Goal: Communication & Community: Answer question/provide support

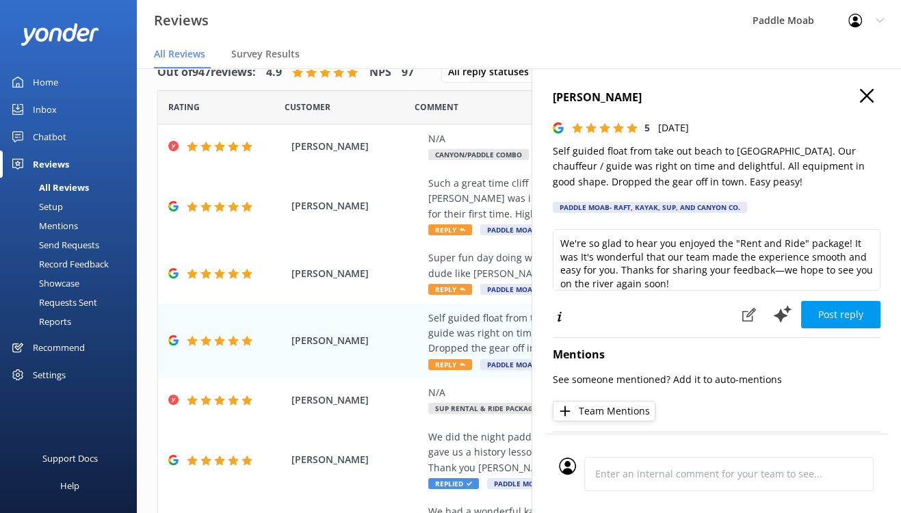
scroll to position [259, 0]
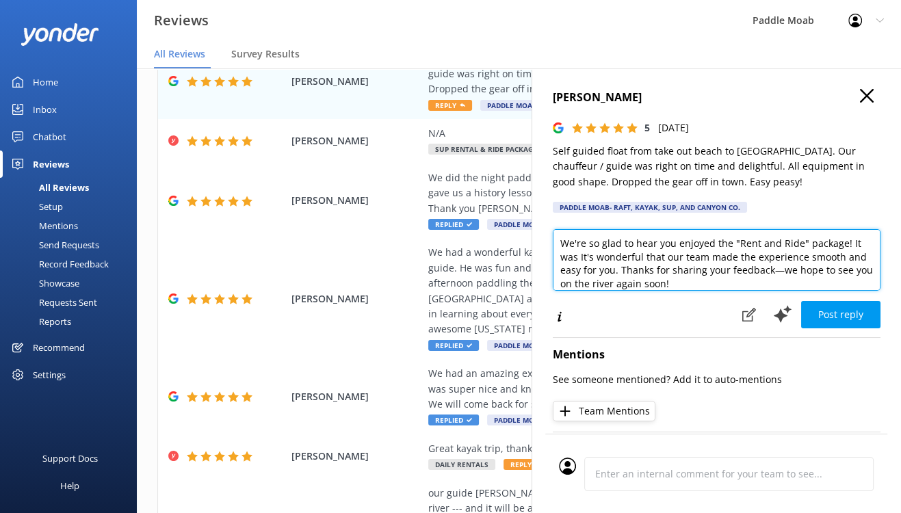
drag, startPoint x: 707, startPoint y: 337, endPoint x: 711, endPoint y: 350, distance: 13.6
click at [711, 291] on textarea "We're so glad to hear you enjoyed the "Rent and Ride" package! It was It's wond…" at bounding box center [717, 260] width 328 height 62
drag, startPoint x: 868, startPoint y: 302, endPoint x: 843, endPoint y: 304, distance: 25.4
click at [843, 291] on textarea "We're so glad to hear you enjoyed the "Rent and Ride" package! It was It's wond…" at bounding box center [717, 260] width 328 height 62
drag, startPoint x: 656, startPoint y: 322, endPoint x: 755, endPoint y: 328, distance: 99.5
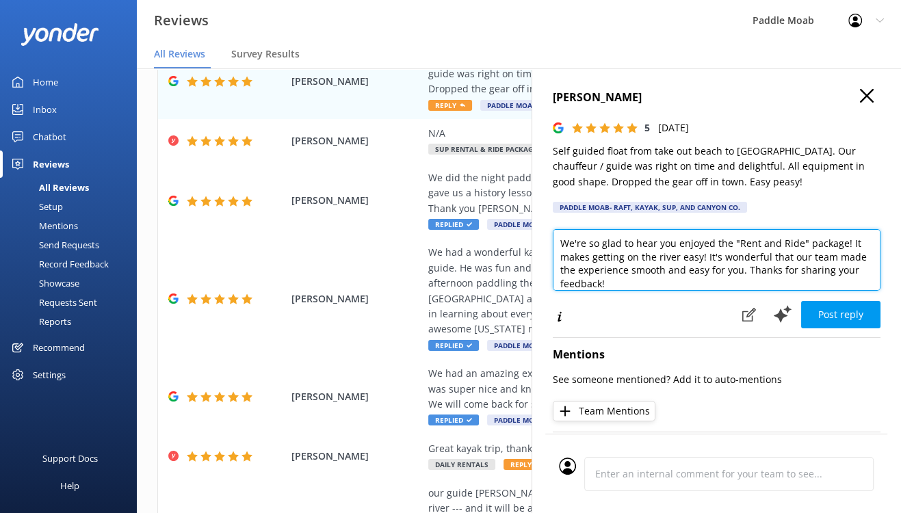
click at [755, 291] on textarea "We're so glad to hear you enjoyed the "Rent and Ride" package! It makes getting…" at bounding box center [717, 260] width 328 height 62
type textarea "We're so glad to hear you enjoyed the "Rent and Ride" package! It makes getting…"
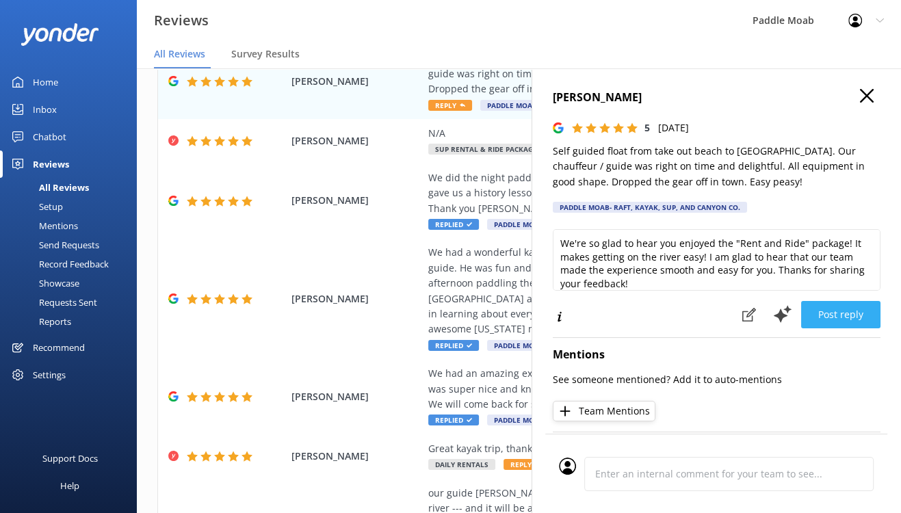
click at [818, 328] on button "Post reply" at bounding box center [840, 314] width 79 height 27
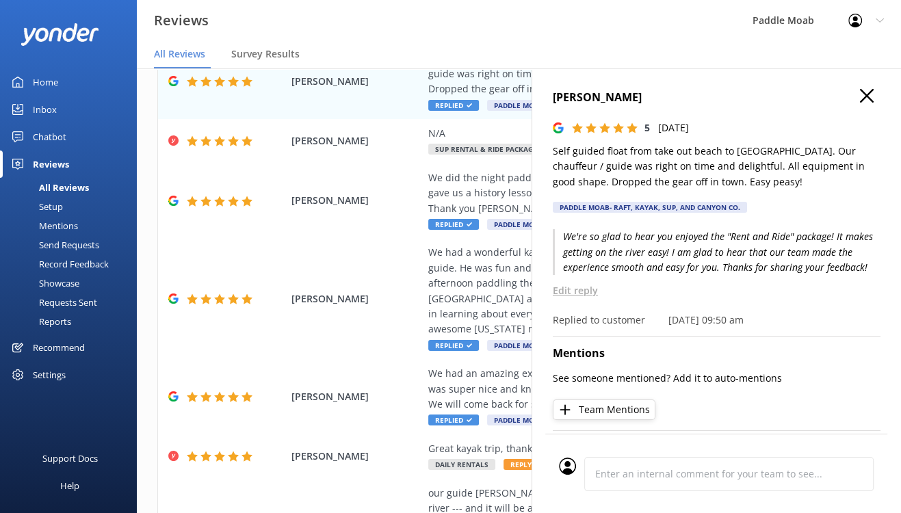
click at [860, 103] on use "button" at bounding box center [867, 96] width 14 height 14
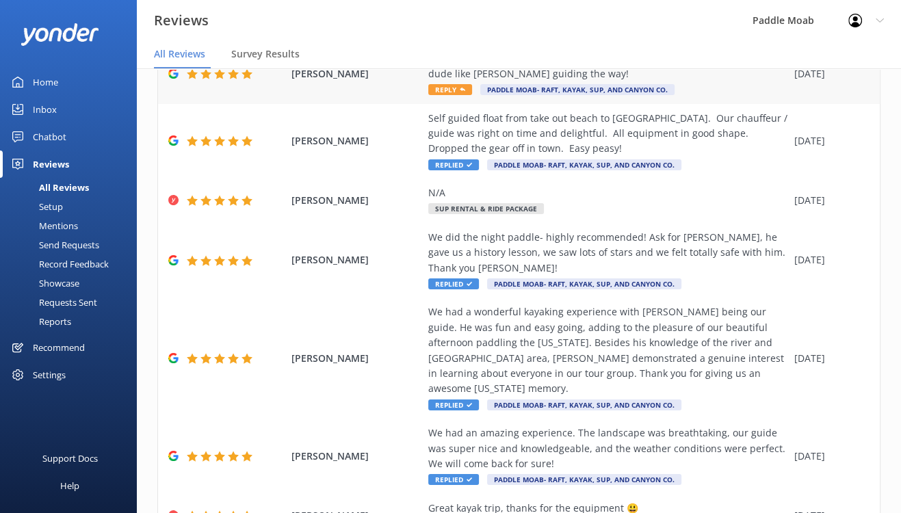
scroll to position [197, 0]
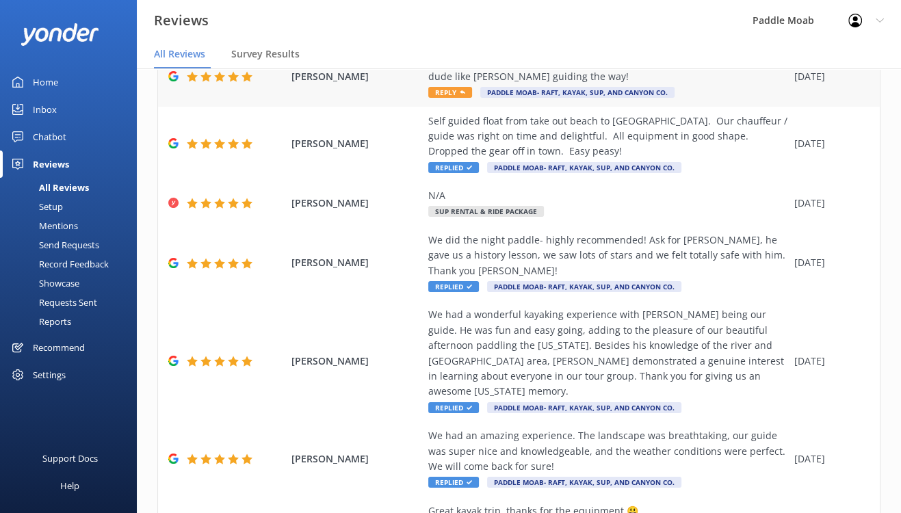
click at [465, 95] on icon at bounding box center [462, 92] width 5 height 5
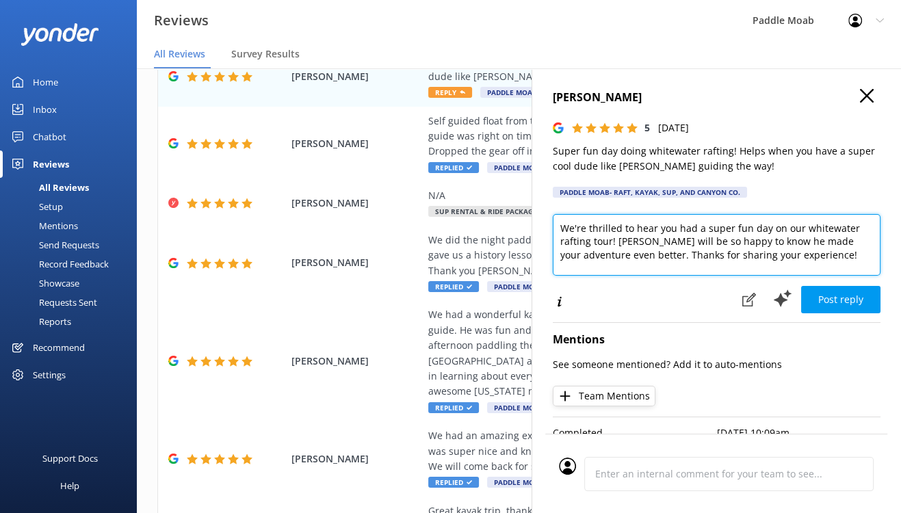
click at [553, 276] on textarea "We're thrilled to hear you had a super fun day on our whitewater rafting tour! …" at bounding box center [717, 245] width 328 height 62
drag, startPoint x: 645, startPoint y: 302, endPoint x: 627, endPoint y: 301, distance: 17.8
click at [627, 276] on textarea "Thanks for the review! We're thrilled to hear you had a super fun day on our wh…" at bounding box center [717, 245] width 328 height 62
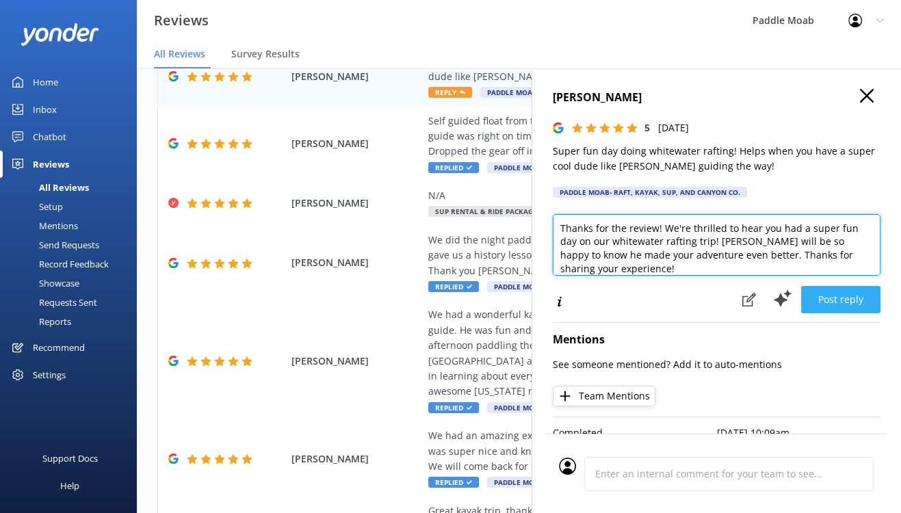
type textarea "Thanks for the review! We're thrilled to hear you had a super fun day on our wh…"
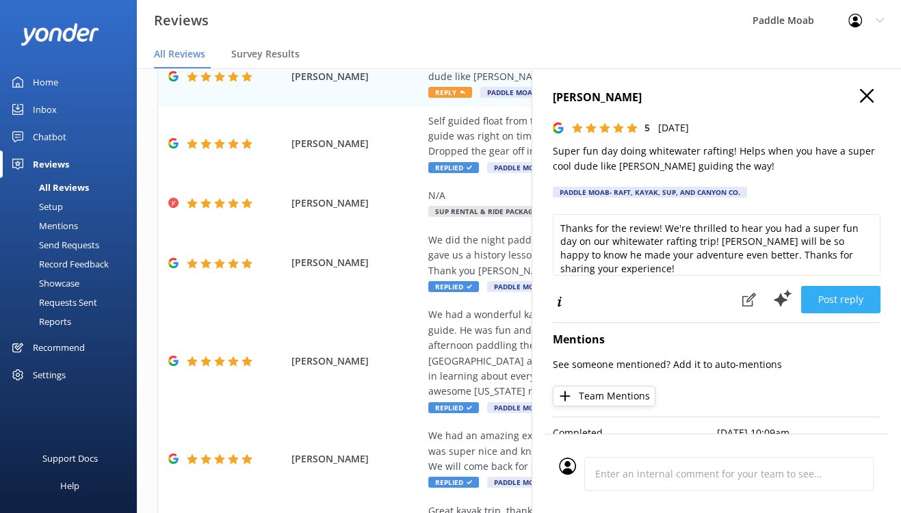
click at [820, 313] on button "Post reply" at bounding box center [840, 299] width 79 height 27
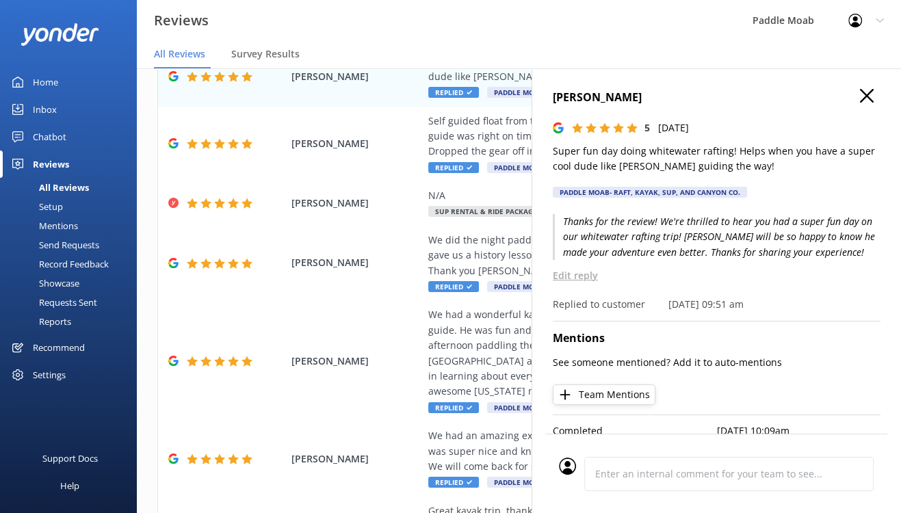
click at [860, 103] on icon "button" at bounding box center [867, 96] width 14 height 14
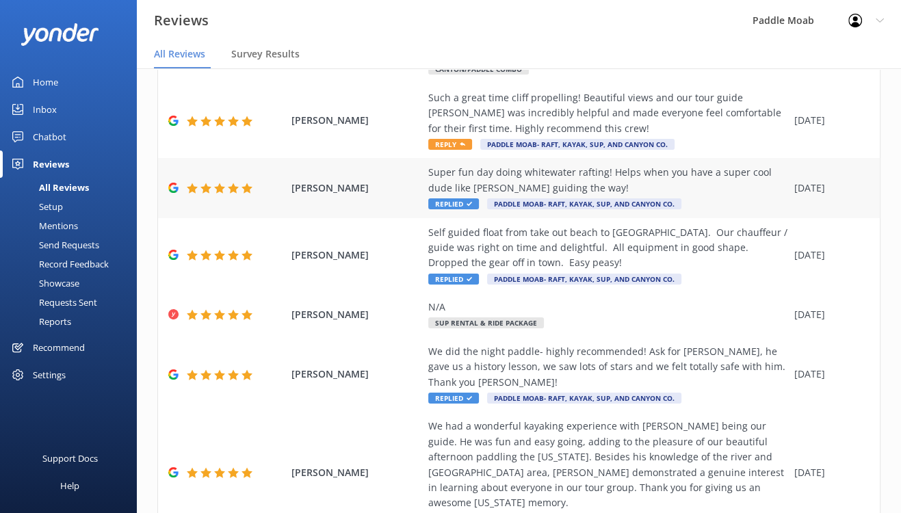
scroll to position [83, 0]
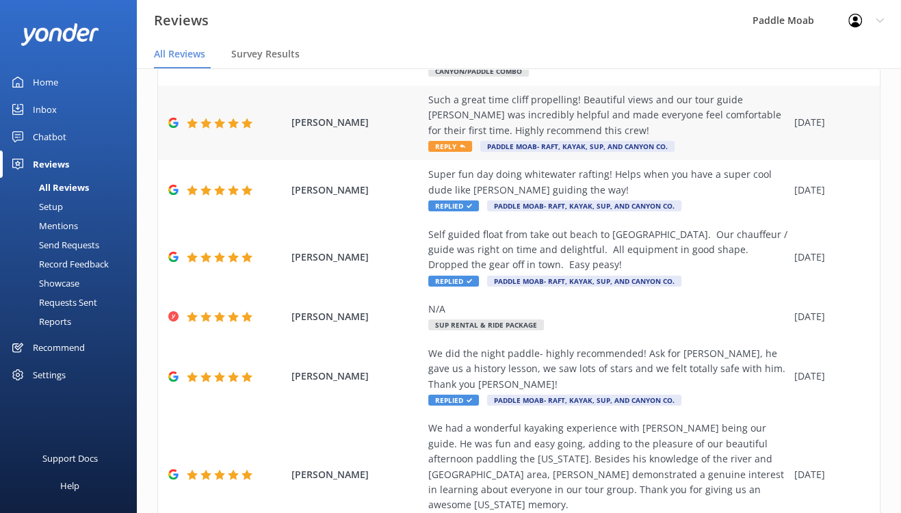
click at [472, 152] on span "Reply" at bounding box center [450, 146] width 44 height 11
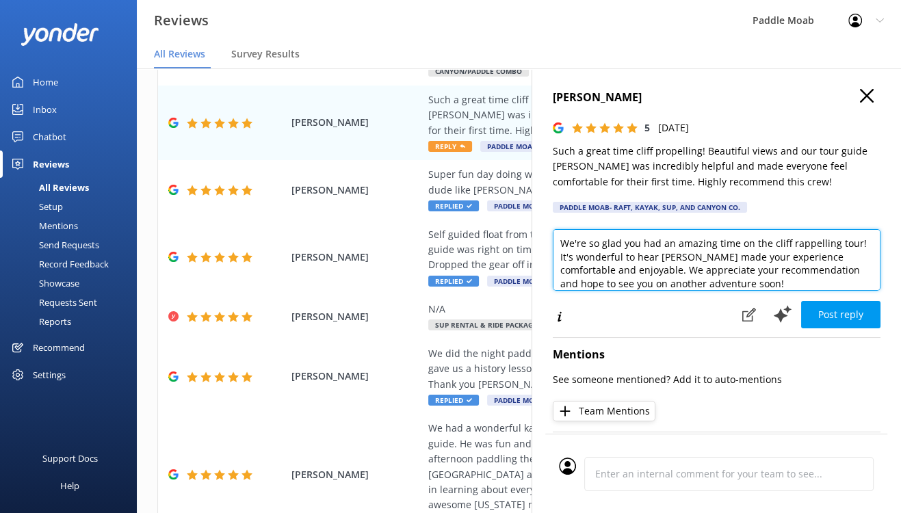
drag, startPoint x: 698, startPoint y: 307, endPoint x: 841, endPoint y: 300, distance: 143.2
click at [841, 291] on textarea "We're so glad you had an amazing time on the cliff rappelling tour! It's wonder…" at bounding box center [717, 260] width 328 height 62
click at [843, 291] on textarea "We're so glad you had an amazing time in the Medieval Chamber! It's wonderful t…" at bounding box center [717, 260] width 328 height 62
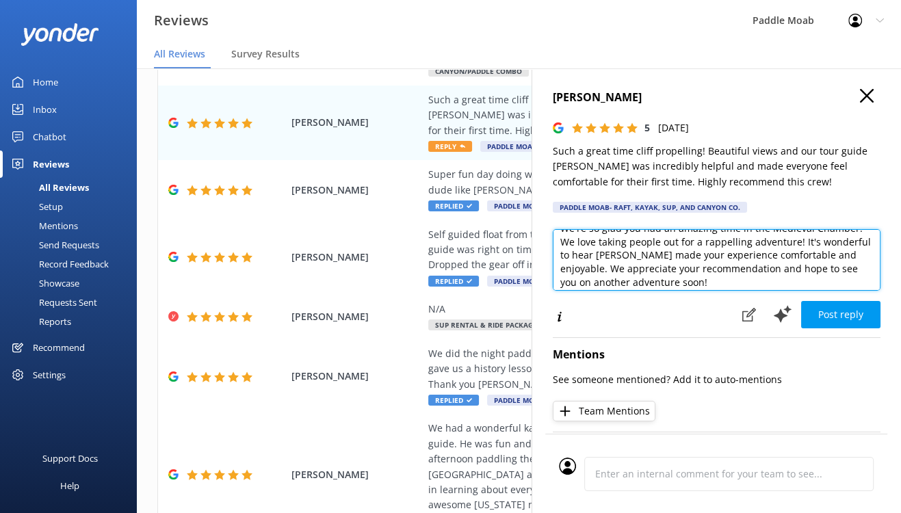
scroll to position [23, 0]
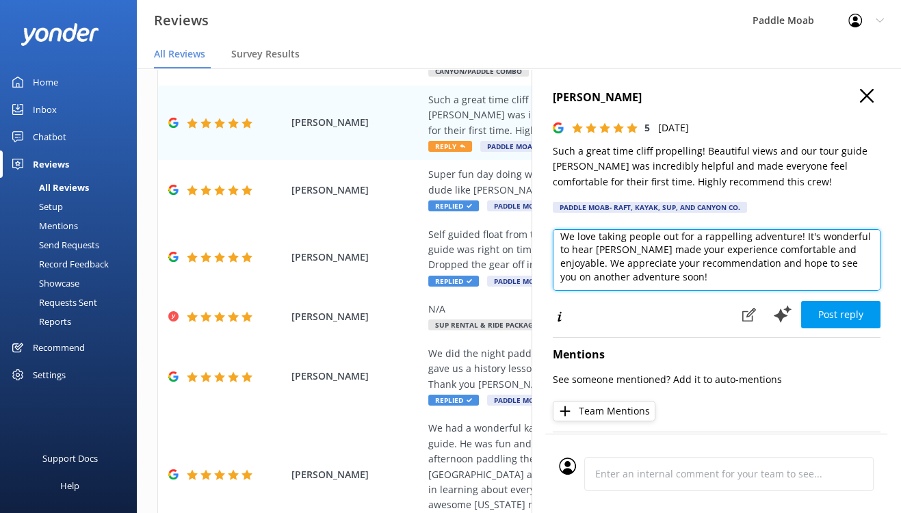
drag, startPoint x: 504, startPoint y: 339, endPoint x: 753, endPoint y: 300, distance: 252.1
click at [753, 291] on textarea "We're so glad you had an amazing time in the Medieval Chamber! We love taking p…" at bounding box center [717, 260] width 328 height 62
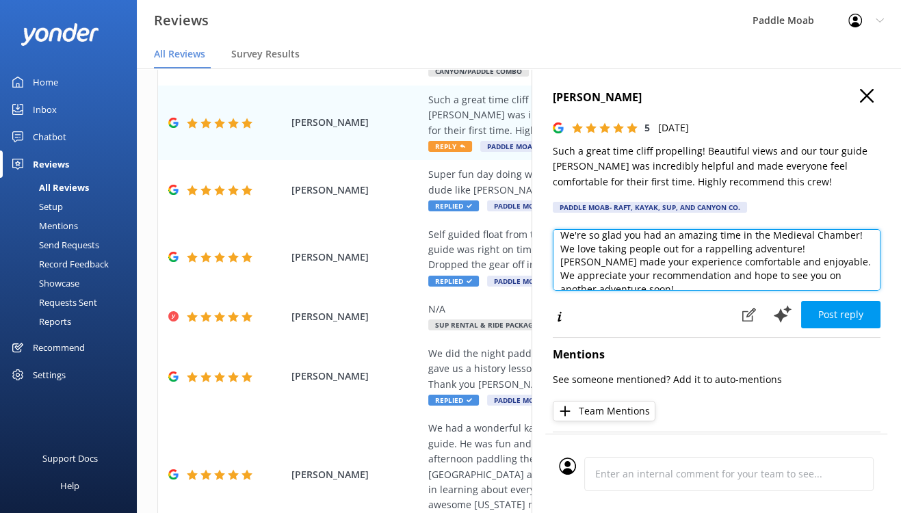
click at [688, 291] on textarea "We're so glad you had an amazing time in the Medieval Chamber! We love taking p…" at bounding box center [717, 260] width 328 height 62
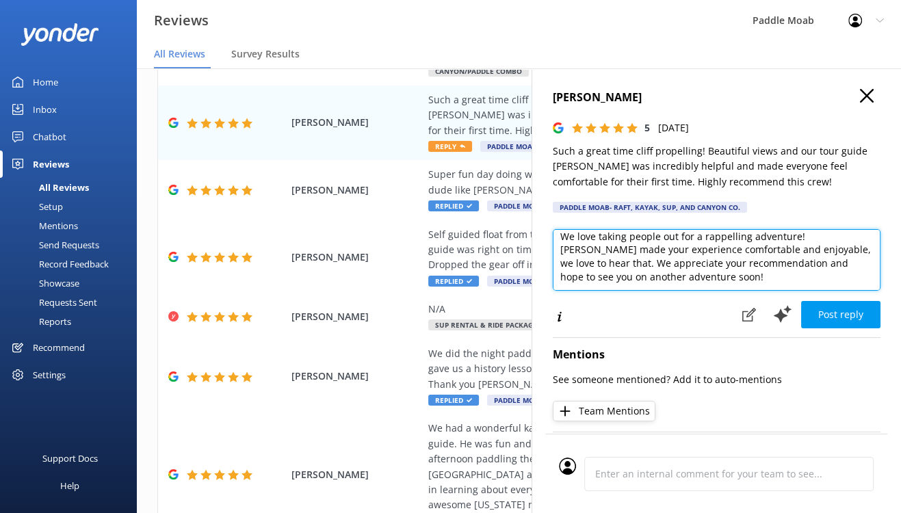
click at [810, 291] on textarea "We're so glad you had an amazing time in the Medieval Chamber! We love taking p…" at bounding box center [717, 260] width 328 height 62
type textarea "We're so glad you had an amazing time in the Medieval Chamber! We love taking p…"
click at [553, 291] on textarea "We're so glad you had an amazing time in the Medieval Chamber! We love taking p…" at bounding box center [717, 260] width 328 height 62
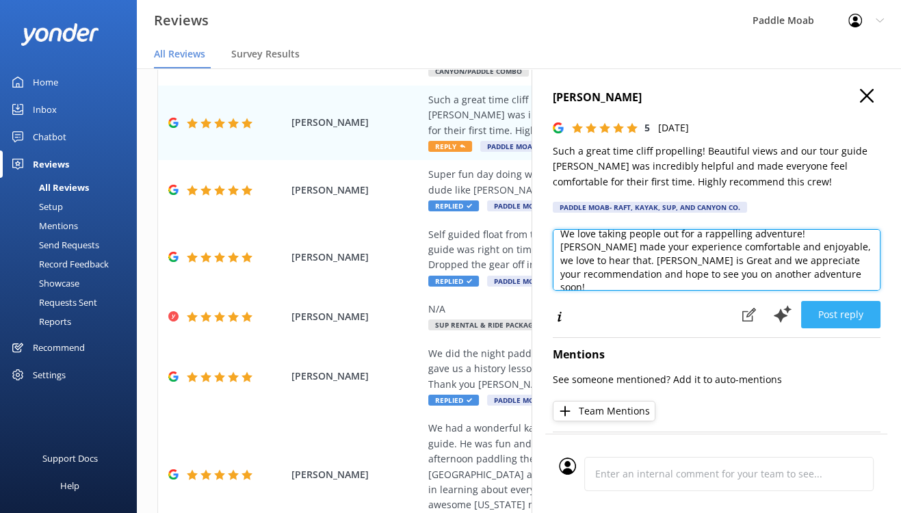
type textarea "We're so glad you had an amazing time in the Medieval Chamber! We love taking p…"
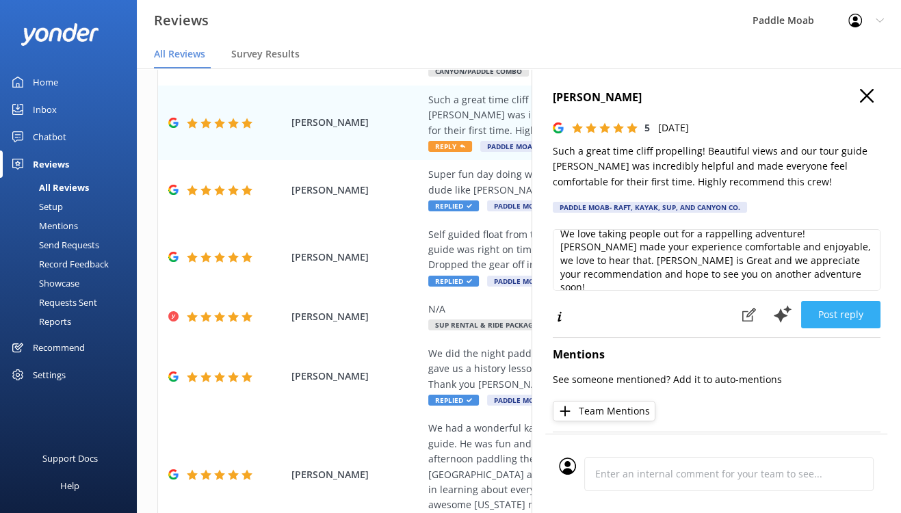
click at [826, 328] on button "Post reply" at bounding box center [840, 314] width 79 height 27
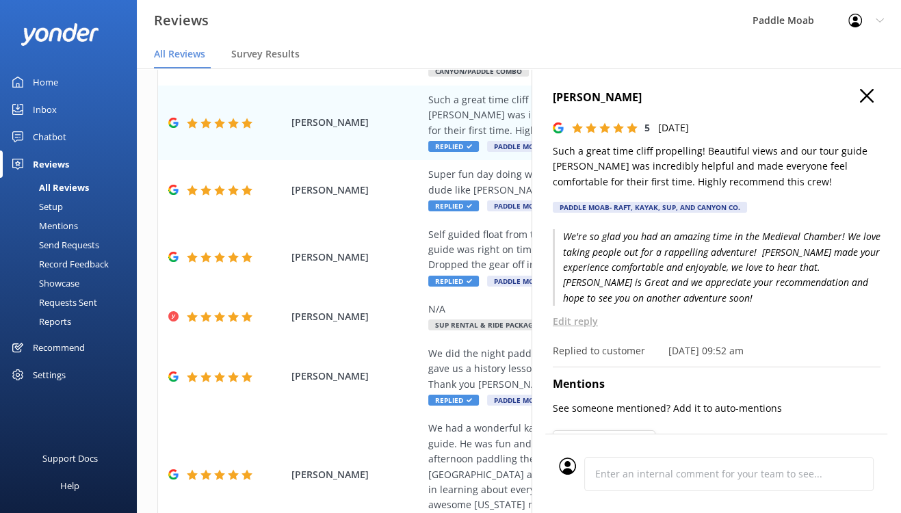
click at [860, 103] on use "button" at bounding box center [867, 96] width 14 height 14
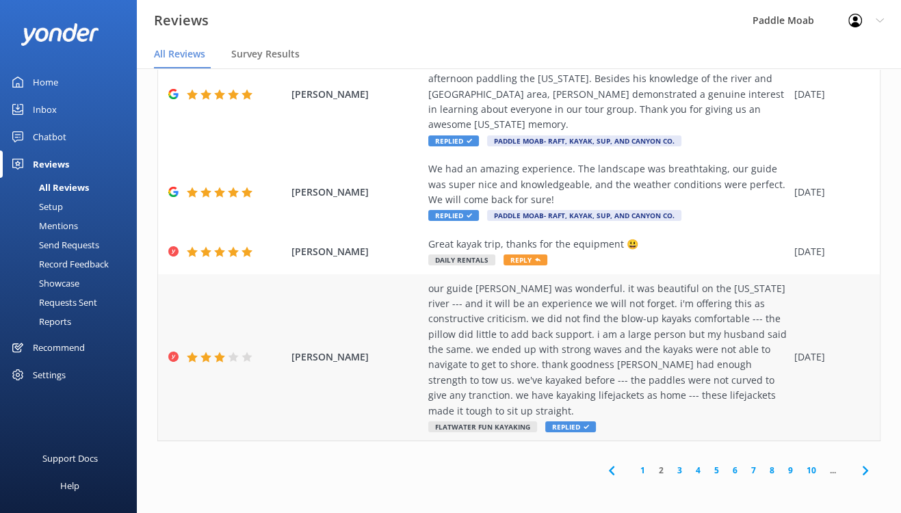
scroll to position [997, 0]
click at [547, 255] on span "Reply" at bounding box center [526, 260] width 44 height 11
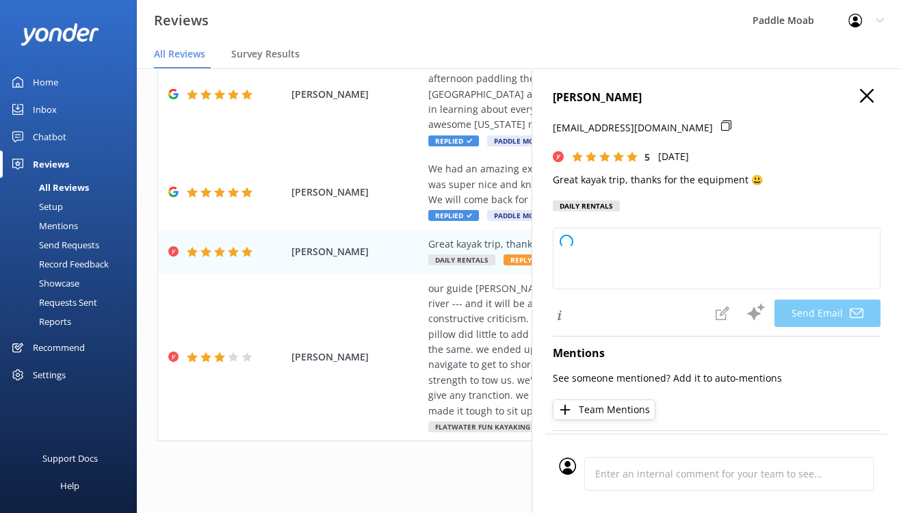
type textarea "Hi [PERSON_NAME], we’re thrilled you enjoyed the kayak trip! We’re glad the equ…"
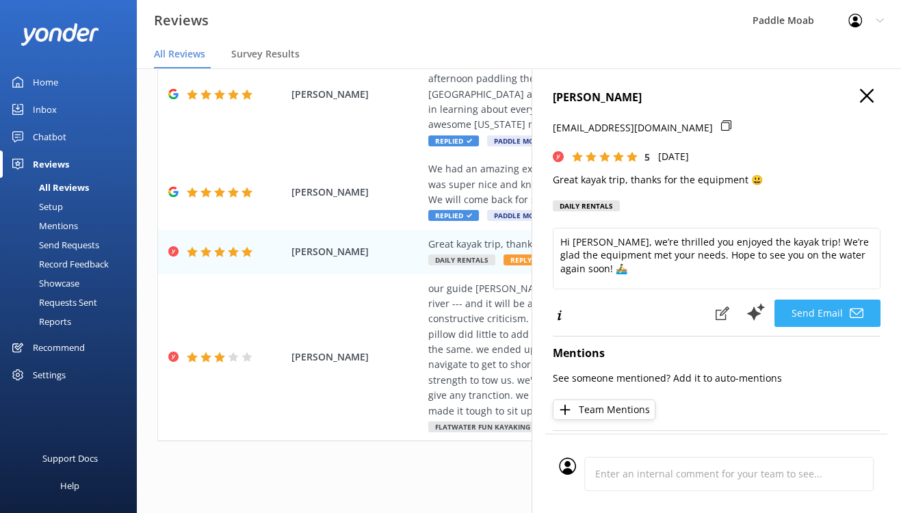
click at [818, 327] on button "Send Email" at bounding box center [828, 313] width 106 height 27
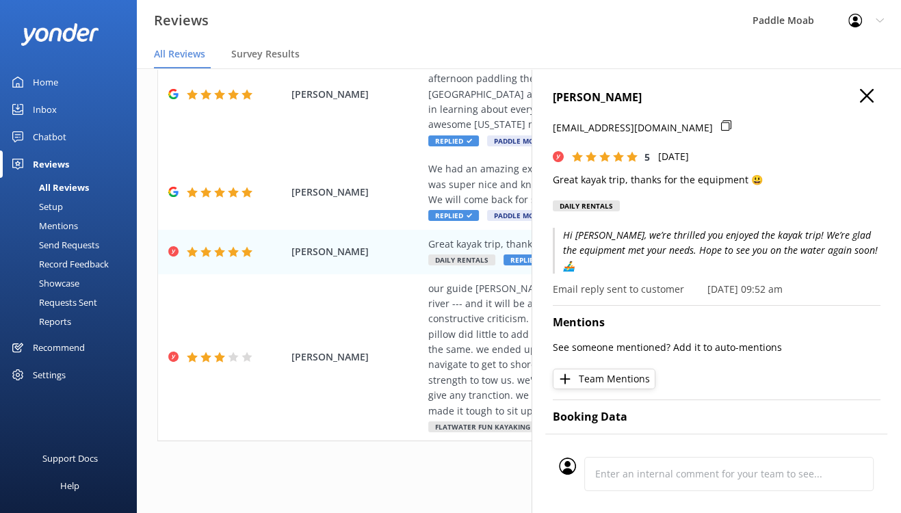
click at [860, 103] on use "button" at bounding box center [867, 96] width 14 height 14
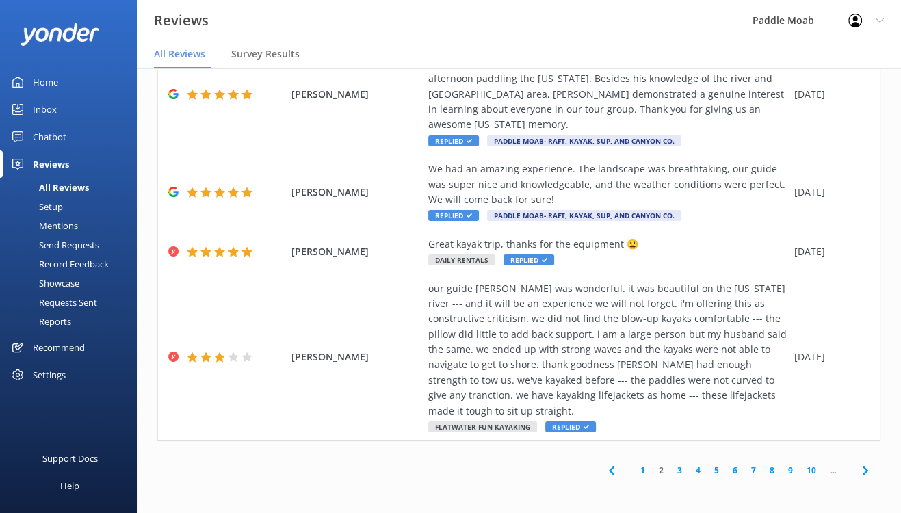
click at [634, 477] on link "1" at bounding box center [643, 470] width 18 height 13
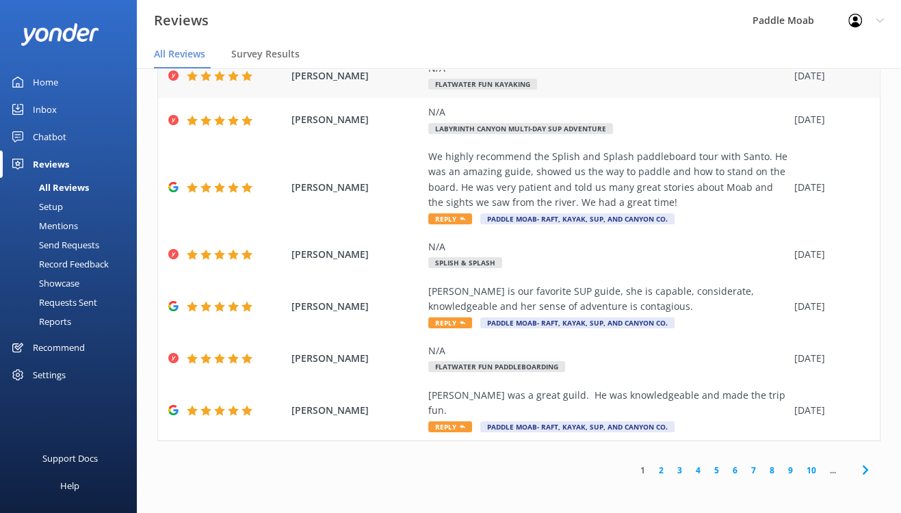
scroll to position [657, 0]
click at [472, 421] on span "Reply" at bounding box center [450, 426] width 44 height 11
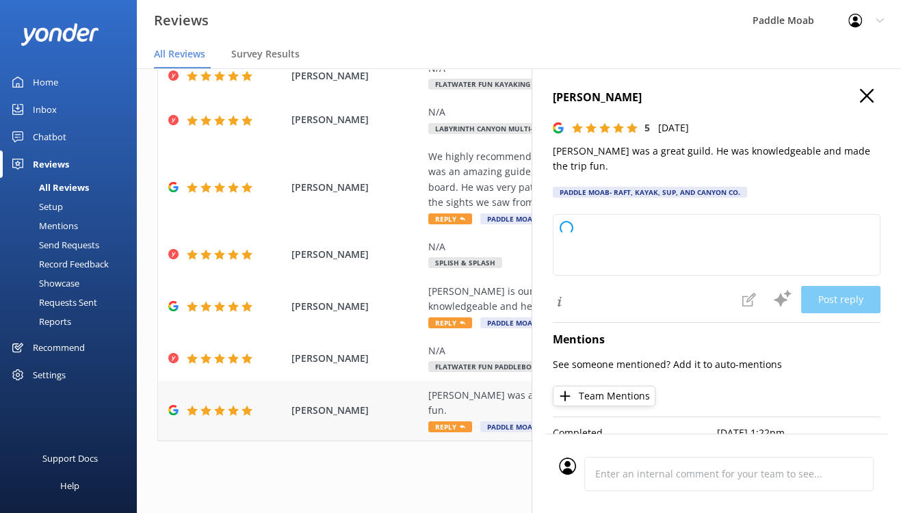
type textarea "We're so glad to hear you enjoyed your tour with [PERSON_NAME]! Thank you for s…"
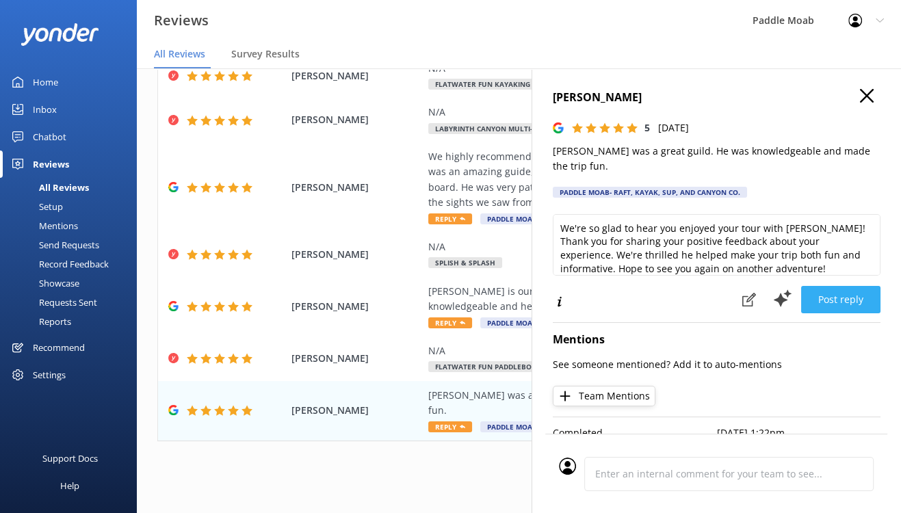
click at [821, 313] on button "Post reply" at bounding box center [840, 299] width 79 height 27
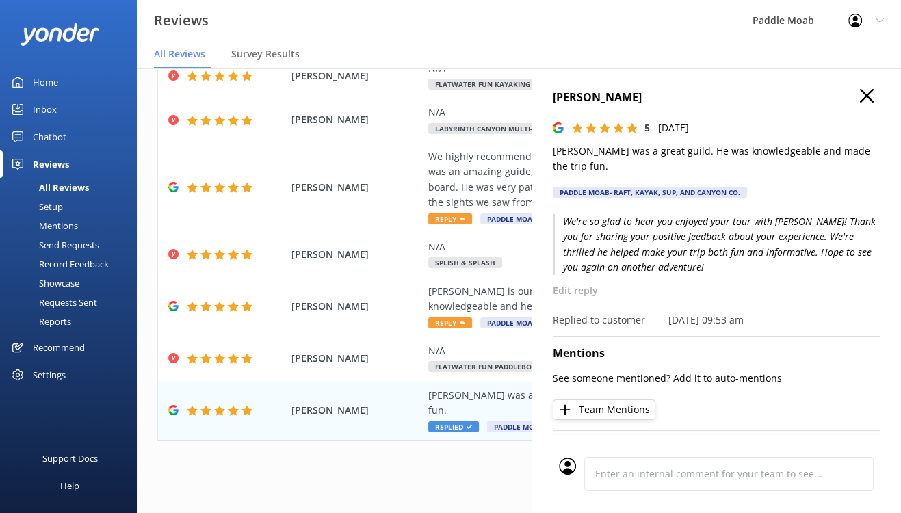
click at [860, 103] on use "button" at bounding box center [867, 96] width 14 height 14
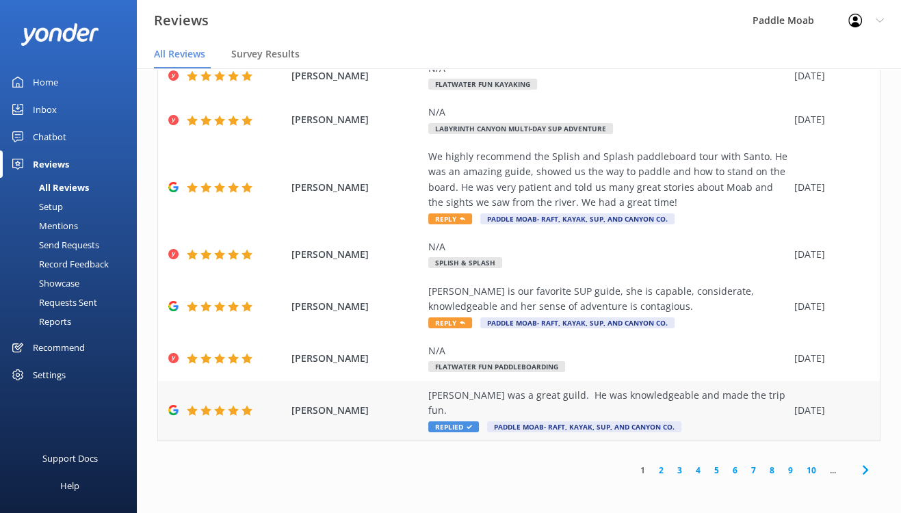
scroll to position [565, 0]
click at [472, 328] on span "Reply" at bounding box center [450, 322] width 44 height 11
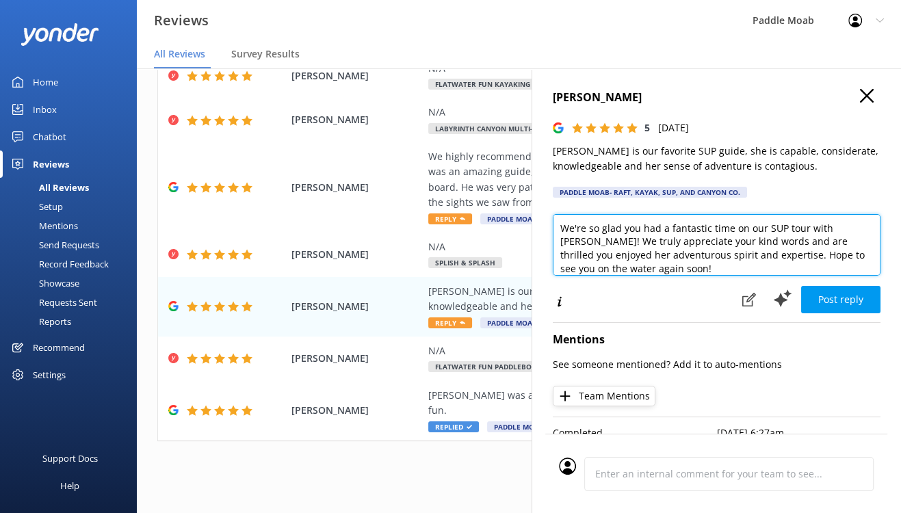
click at [686, 276] on textarea "We're so glad you had a fantastic time on our SUP tour with [PERSON_NAME]! We t…" at bounding box center [717, 245] width 328 height 62
click at [553, 276] on textarea "We're so glad you had a fantastic time. SUP on the [US_STATE] River is so great…" at bounding box center [717, 245] width 328 height 62
drag, startPoint x: 640, startPoint y: 320, endPoint x: 851, endPoint y: 317, distance: 210.1
click at [851, 276] on textarea "We're so glad you had a fantastic time. SUP on the [US_STATE] River is so great…" at bounding box center [717, 245] width 328 height 62
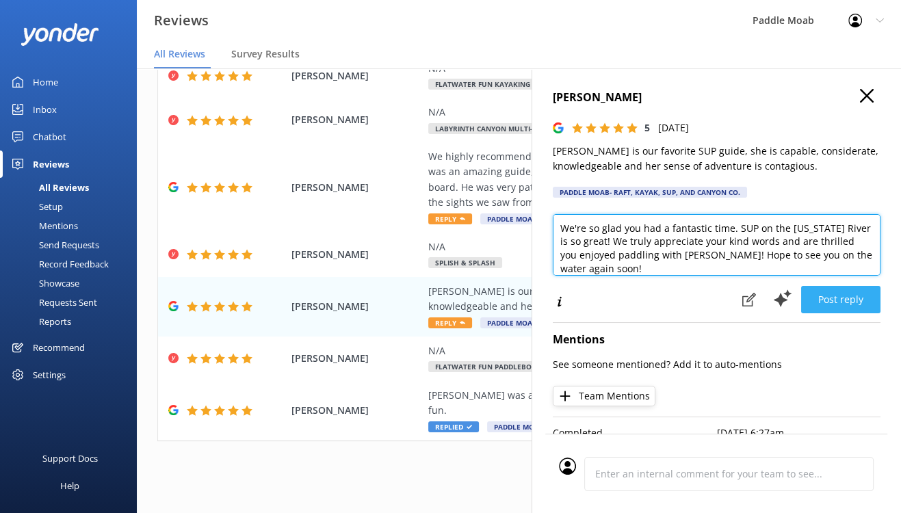
type textarea "We're so glad you had a fantastic time. SUP on the [US_STATE] River is so great…"
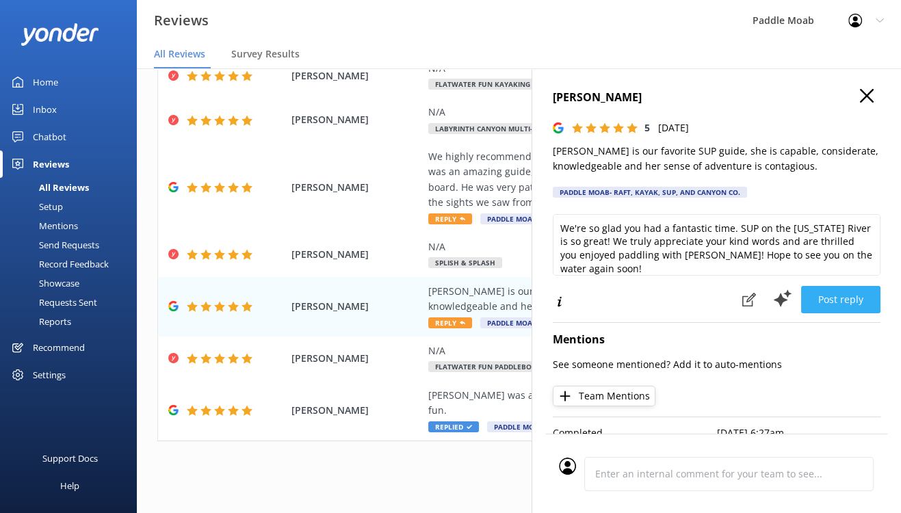
click at [843, 313] on button "Post reply" at bounding box center [840, 299] width 79 height 27
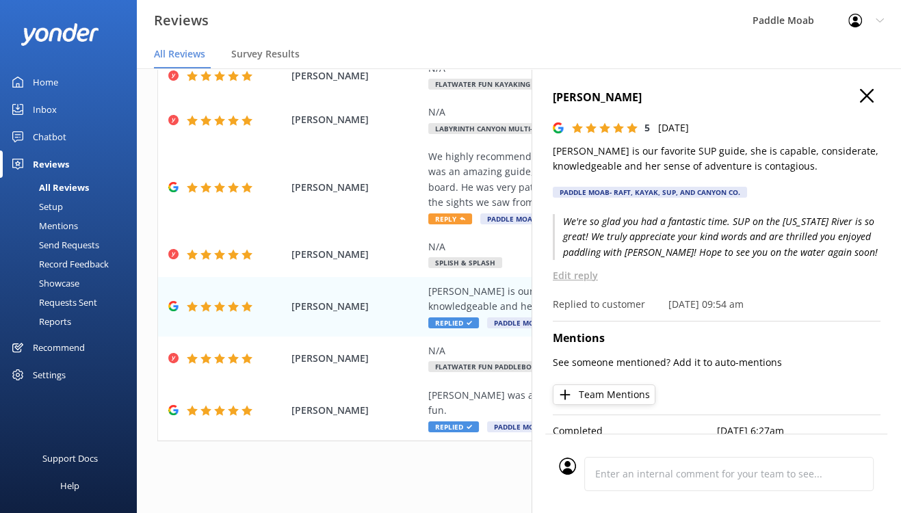
click at [860, 103] on icon "button" at bounding box center [867, 96] width 14 height 14
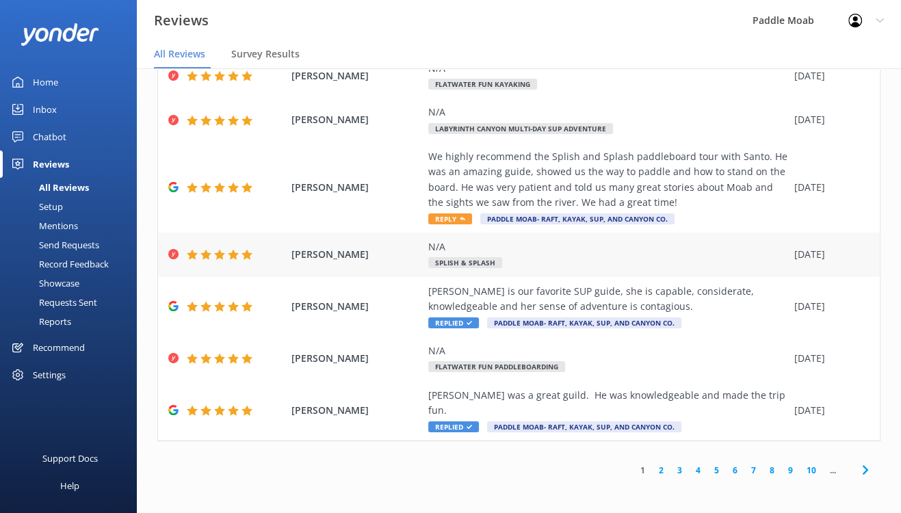
scroll to position [423, 0]
click at [472, 224] on span "Reply" at bounding box center [450, 218] width 44 height 11
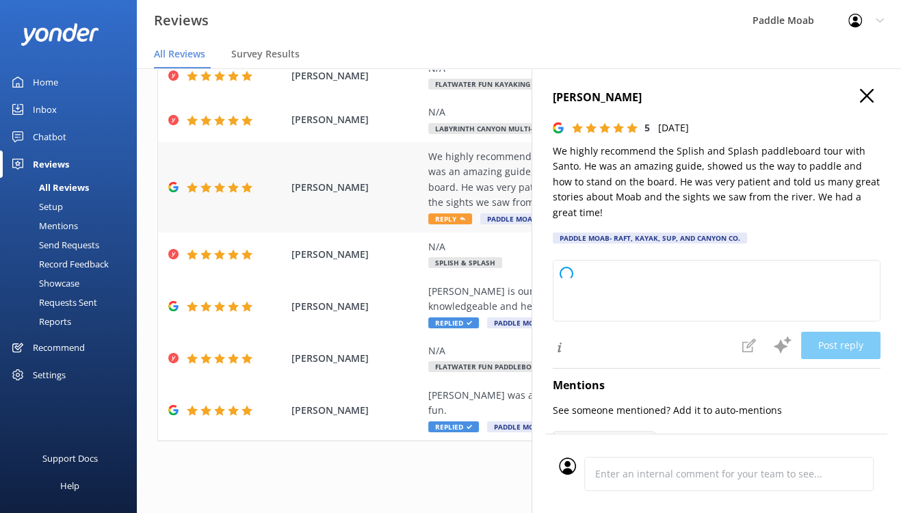
type textarea "We're so glad you had a fantastic time on the Splish and Splash paddleboard tou…"
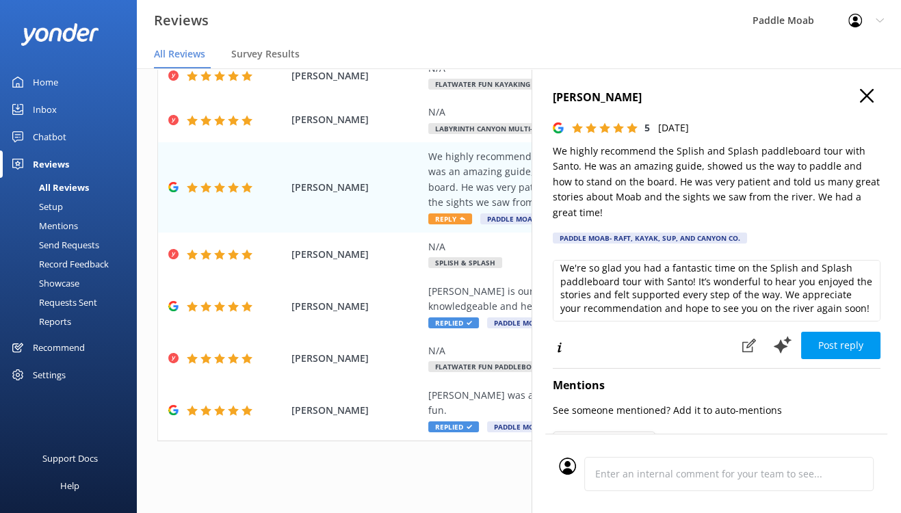
scroll to position [8, 0]
click at [801, 359] on button "Post reply" at bounding box center [840, 345] width 79 height 27
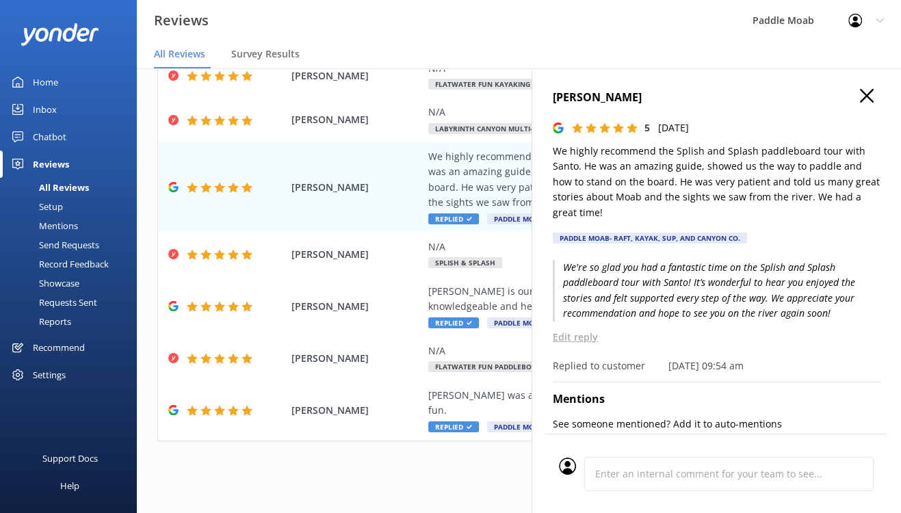
click at [860, 103] on icon "button" at bounding box center [867, 96] width 14 height 14
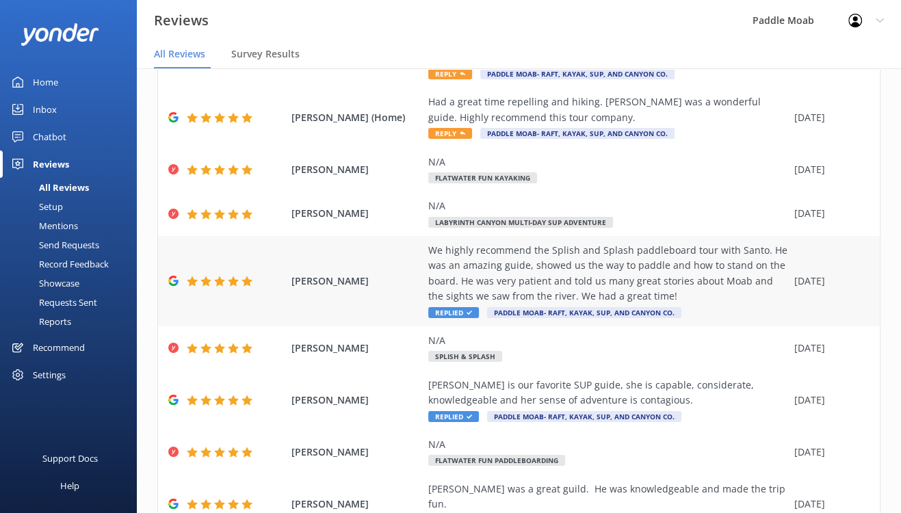
scroll to position [148, 0]
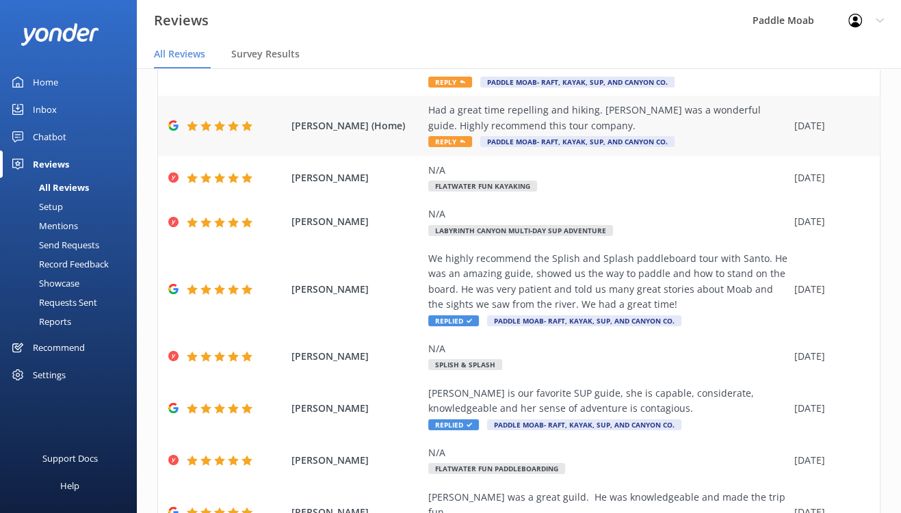
click at [472, 147] on span "Reply" at bounding box center [450, 141] width 44 height 11
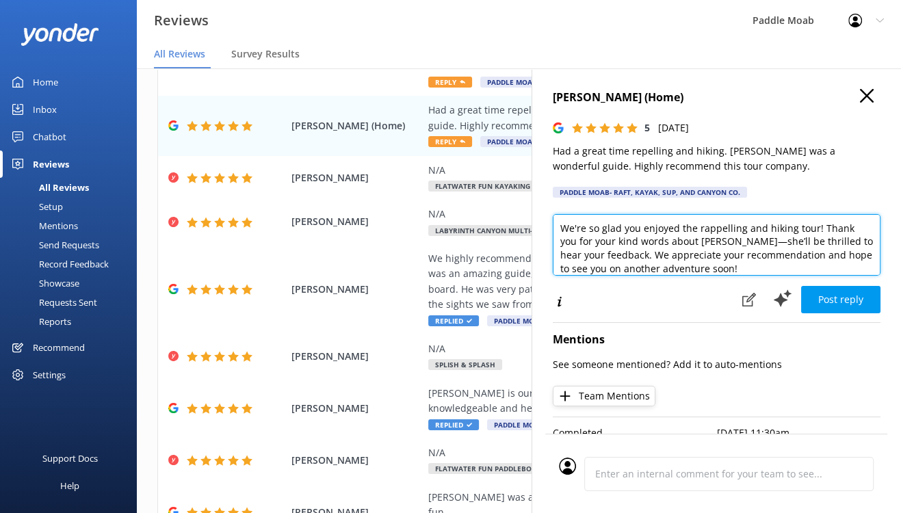
click at [645, 276] on textarea "We're so glad you enjoyed the rappelling and hiking tour! Thank you for your ki…" at bounding box center [717, 245] width 328 height 62
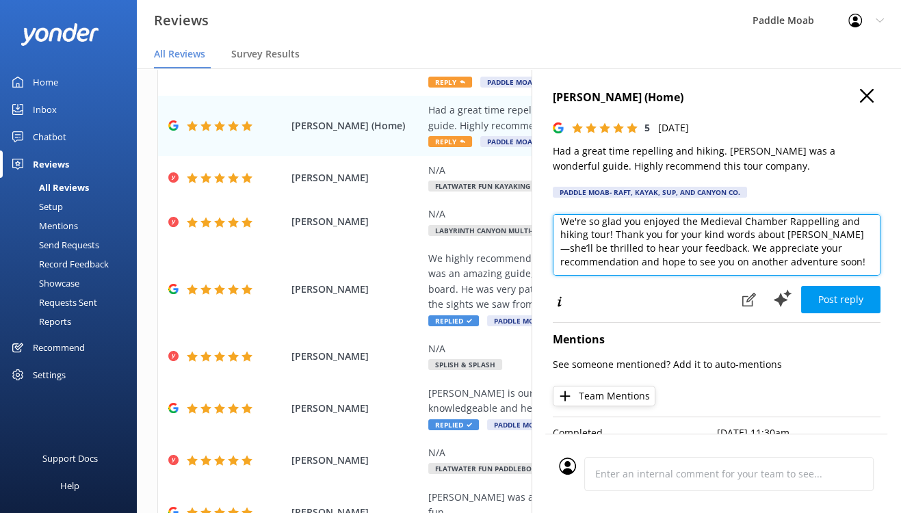
drag, startPoint x: 810, startPoint y: 283, endPoint x: 513, endPoint y: 294, distance: 297.8
click at [553, 276] on textarea "We're so glad you enjoyed the Medieval Chamber Rappelling and hiking tour! Than…" at bounding box center [717, 245] width 328 height 62
click at [624, 276] on textarea "We're so glad you enjoyed the Medieval Chamber Rappelling tour! Thank you for y…" at bounding box center [717, 245] width 328 height 62
type textarea "We're so glad you enjoyed the Medieval Chamber Rappelling tour! Thank you for y…"
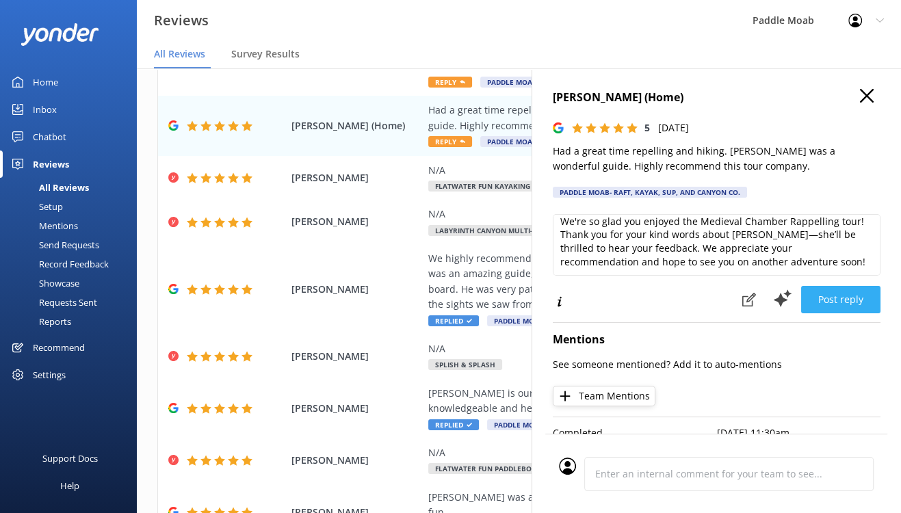
click at [826, 313] on button "Post reply" at bounding box center [840, 299] width 79 height 27
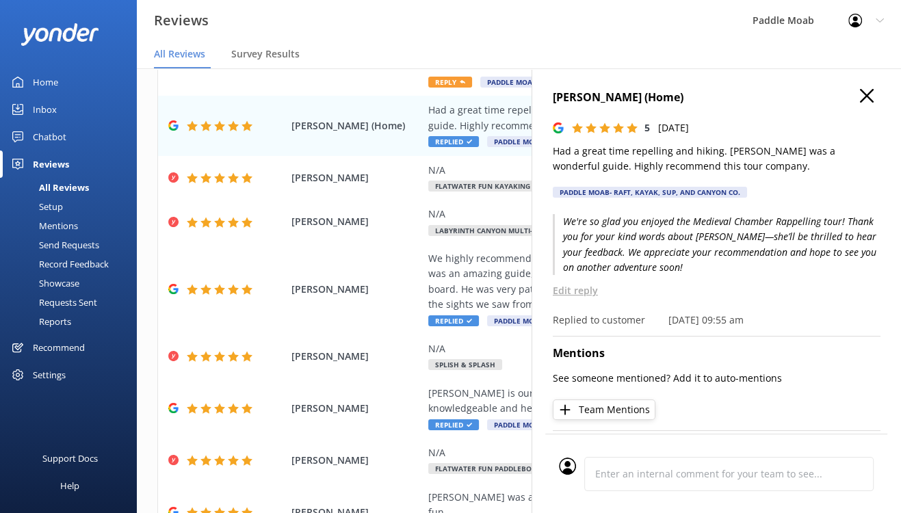
click at [861, 103] on use "button" at bounding box center [867, 96] width 14 height 14
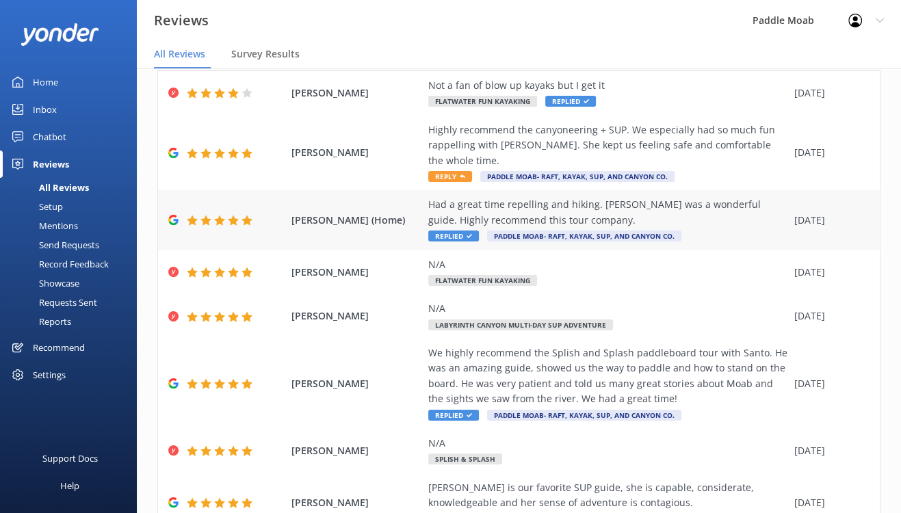
scroll to position [0, 0]
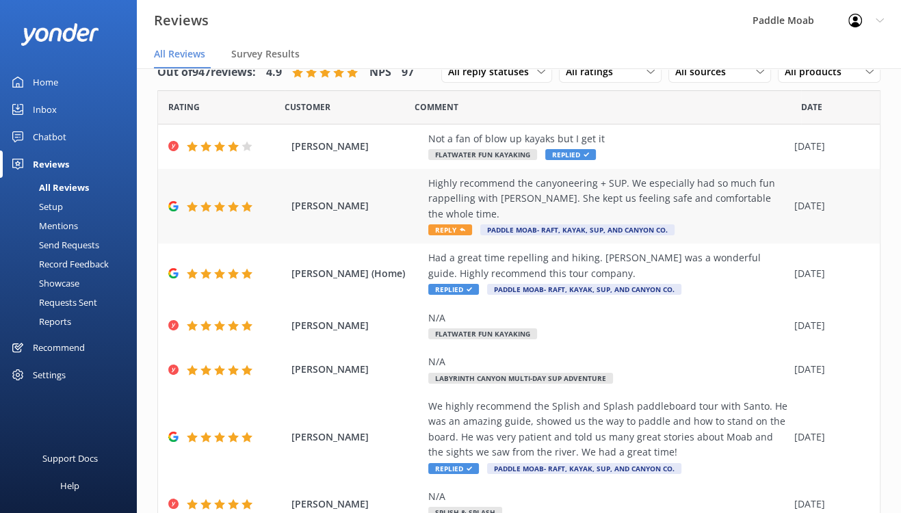
click at [472, 235] on span "Reply" at bounding box center [450, 229] width 44 height 11
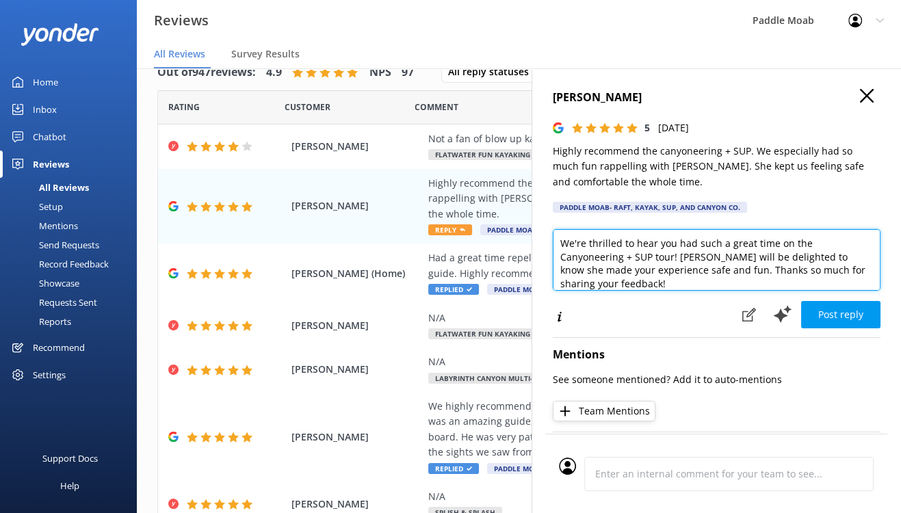
click at [553, 291] on textarea "We're thrilled to hear you had such a great time on the Canyoneering + SUP tour…" at bounding box center [717, 260] width 328 height 62
drag, startPoint x: 829, startPoint y: 322, endPoint x: 649, endPoint y: 326, distance: 180.7
click at [649, 291] on textarea "Canyon/Paddle Combination tour is a guide favorite! We're thrilled to hear you …" at bounding box center [717, 260] width 328 height 62
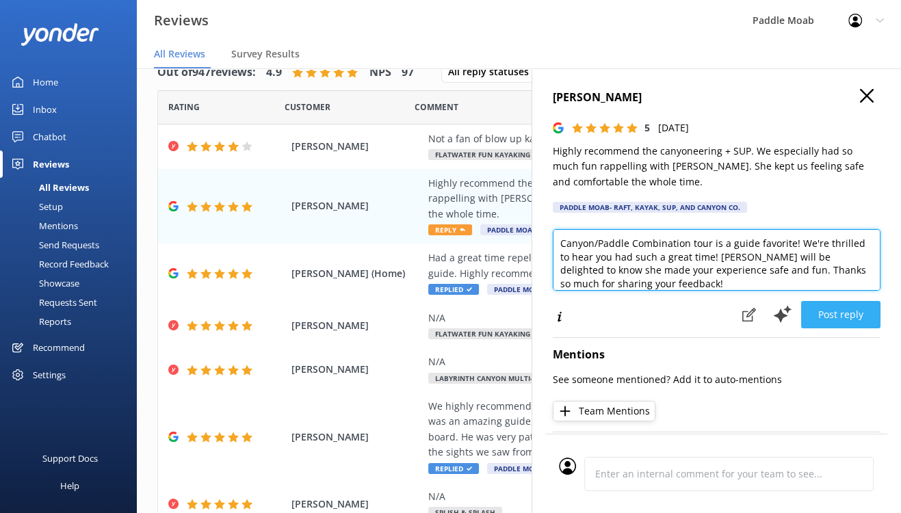
type textarea "Canyon/Paddle Combination tour is a guide favorite! We're thrilled to hear you …"
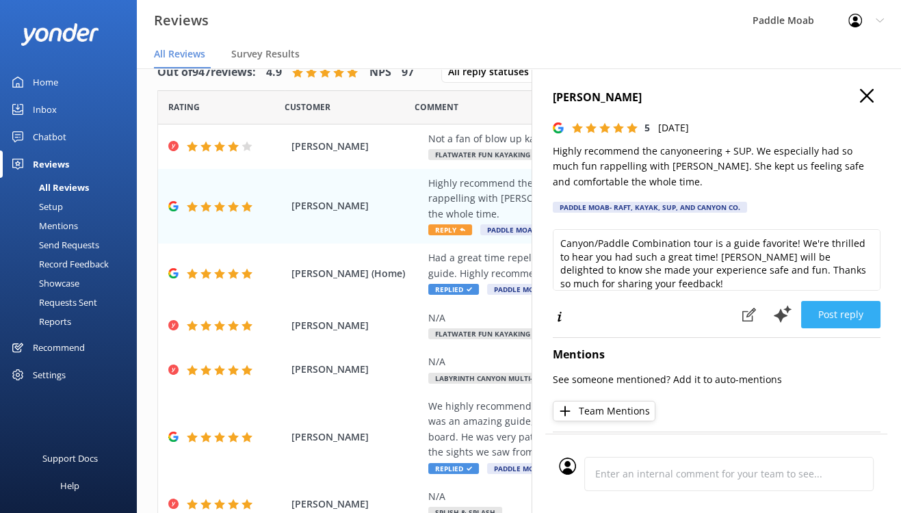
click at [801, 328] on button "Post reply" at bounding box center [840, 314] width 79 height 27
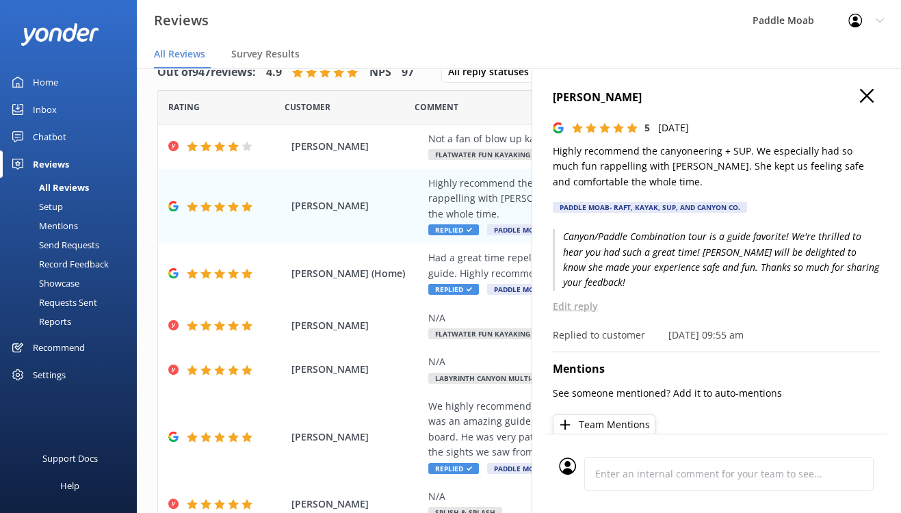
click at [863, 103] on icon "button" at bounding box center [867, 96] width 14 height 14
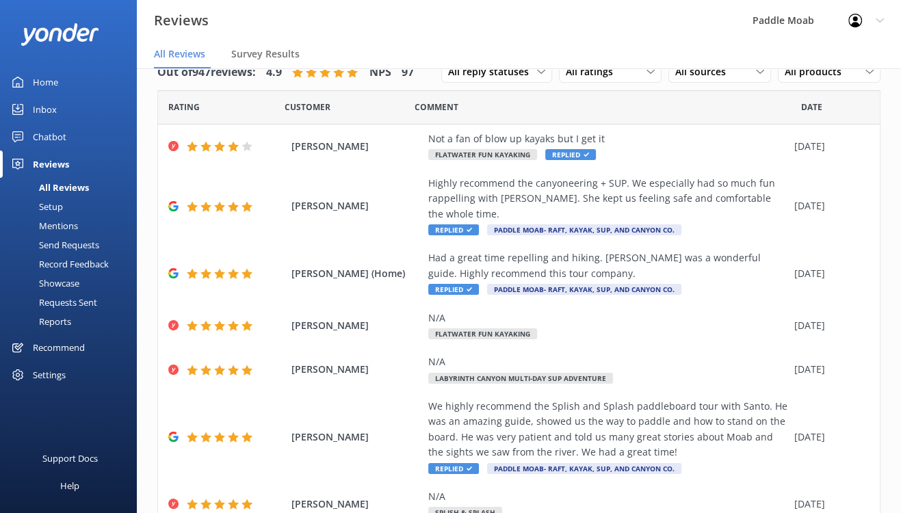
click at [58, 96] on div "Home" at bounding box center [45, 81] width 25 height 27
